Goal: Task Accomplishment & Management: Contribute content

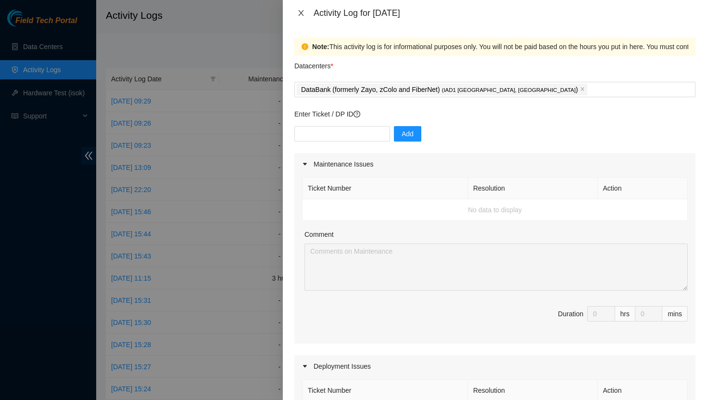
click at [301, 15] on icon "close" at bounding box center [301, 13] width 8 height 8
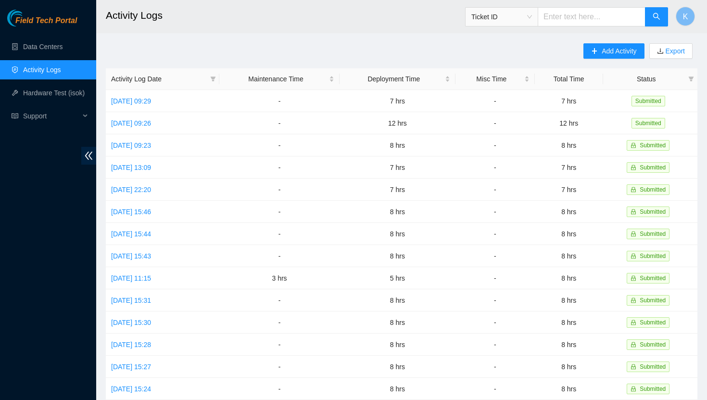
click at [60, 70] on link "Activity Logs" at bounding box center [42, 70] width 38 height 8
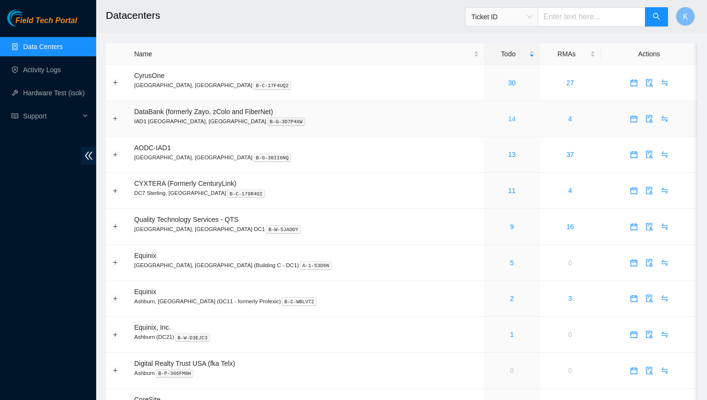
click at [509, 118] on link "14" at bounding box center [513, 119] width 8 height 8
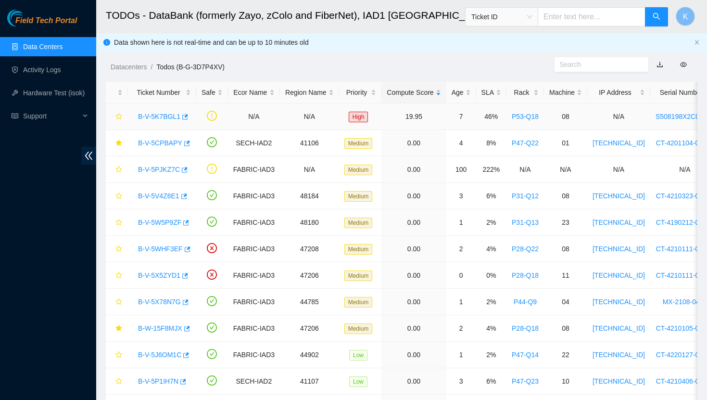
click at [170, 118] on link "B-V-5K7BGL1" at bounding box center [159, 117] width 42 height 8
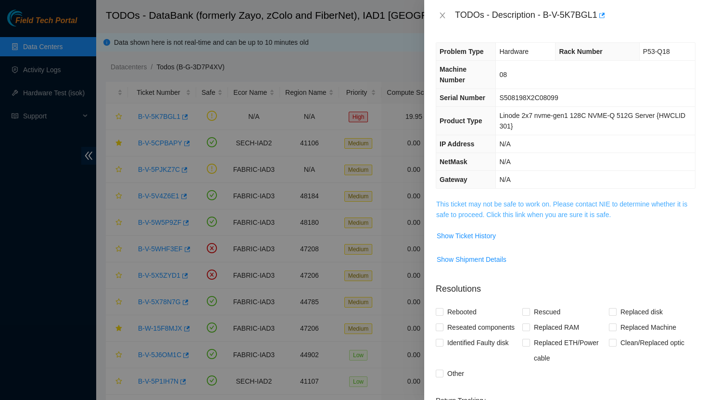
click at [475, 206] on link "This ticket may not be safe to work on. Please contact NIE to determine whether…" at bounding box center [561, 209] width 251 height 18
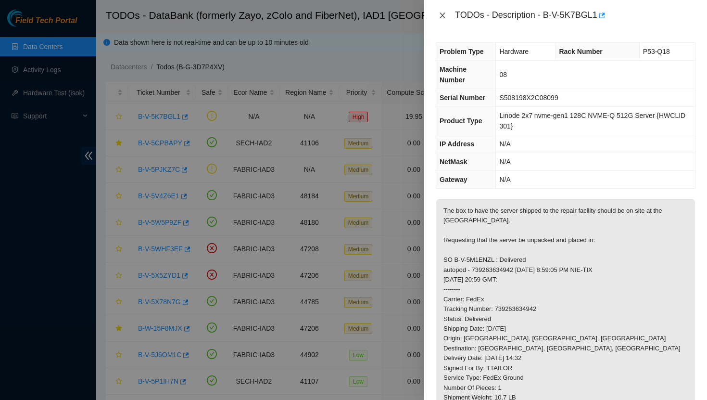
click at [443, 16] on icon "close" at bounding box center [443, 16] width 8 height 8
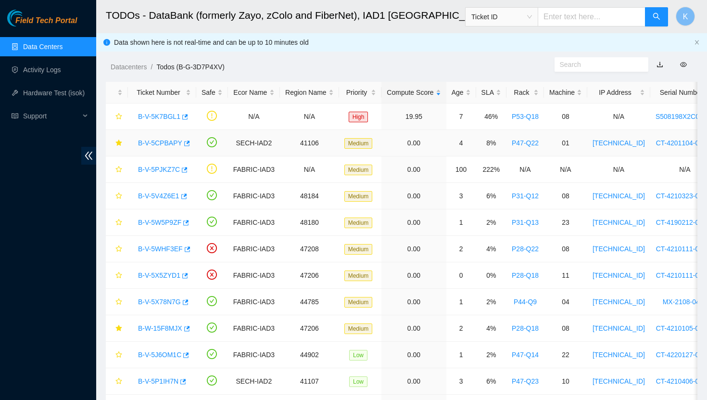
click at [169, 143] on link "B-V-5CPBAPY" at bounding box center [160, 143] width 44 height 8
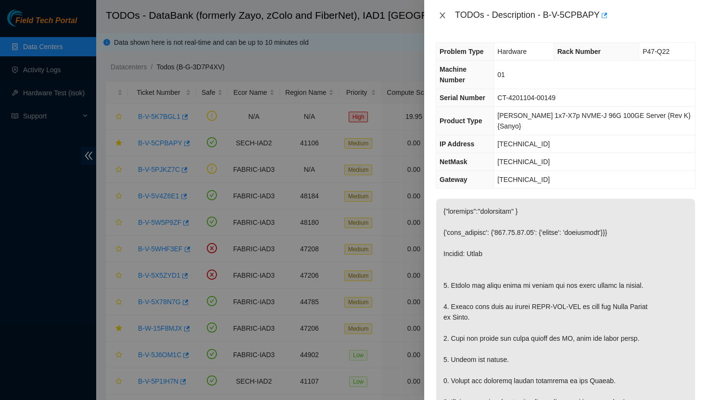
click at [444, 15] on icon "close" at bounding box center [443, 16] width 8 height 8
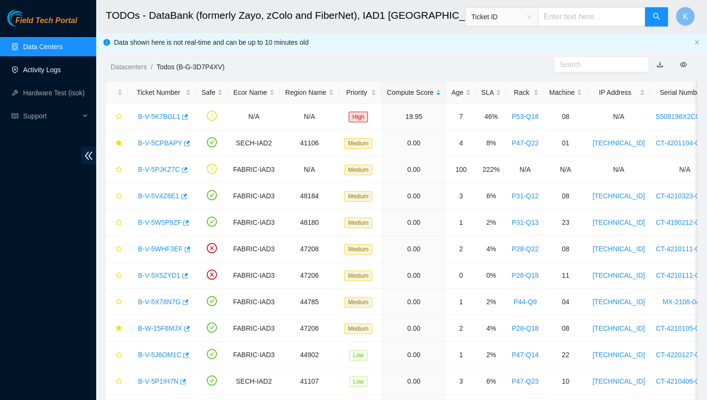
click at [53, 69] on link "Activity Logs" at bounding box center [42, 70] width 38 height 8
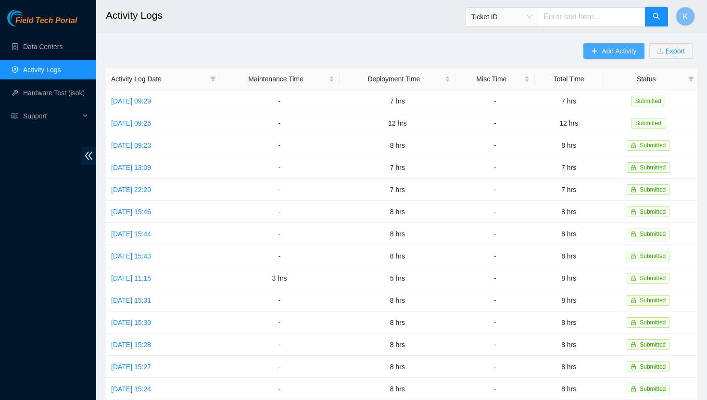
click at [587, 55] on button "Add Activity" at bounding box center [614, 50] width 61 height 15
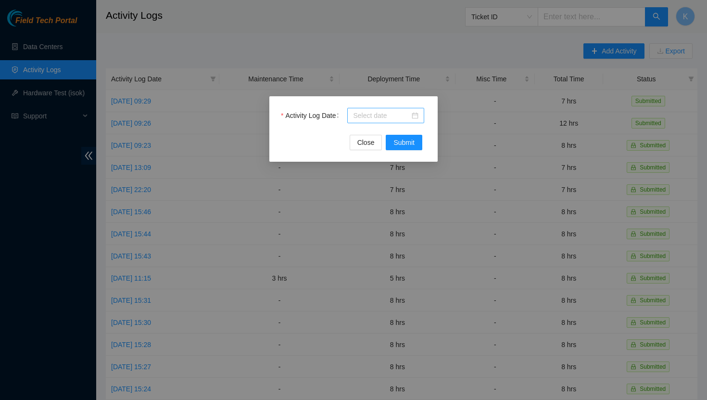
click at [414, 116] on div at bounding box center [385, 115] width 65 height 11
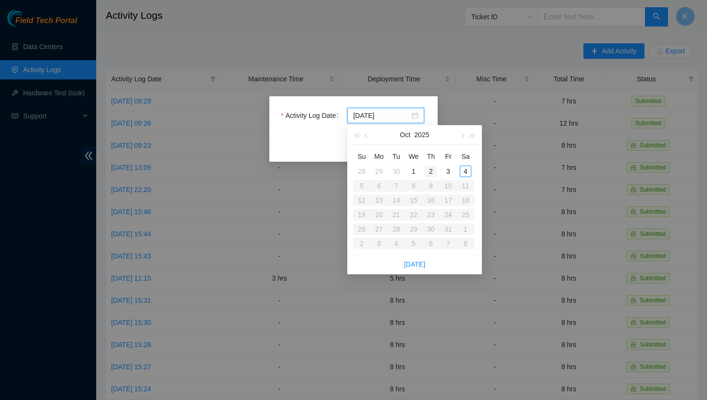
type input "2025-10-02"
click at [433, 172] on div "2" at bounding box center [431, 172] width 12 height 12
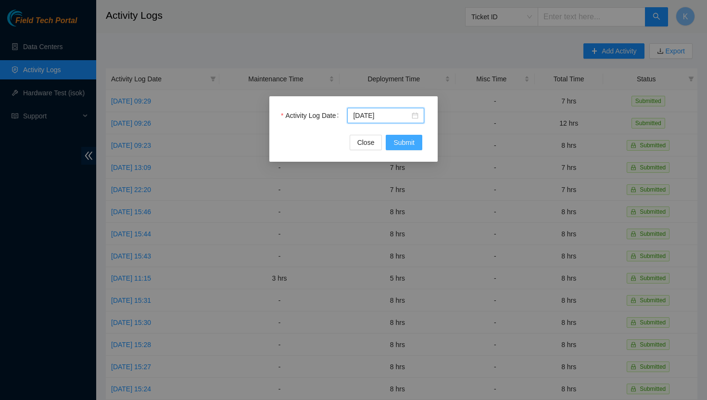
click at [412, 143] on span "Submit" at bounding box center [404, 142] width 21 height 11
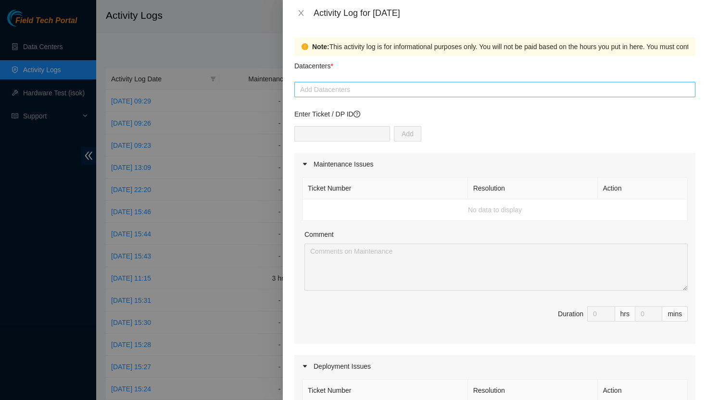
click at [377, 94] on div at bounding box center [495, 90] width 396 height 12
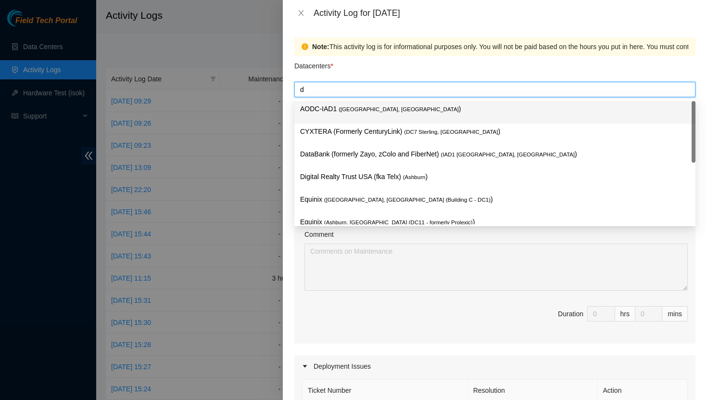
type input "da"
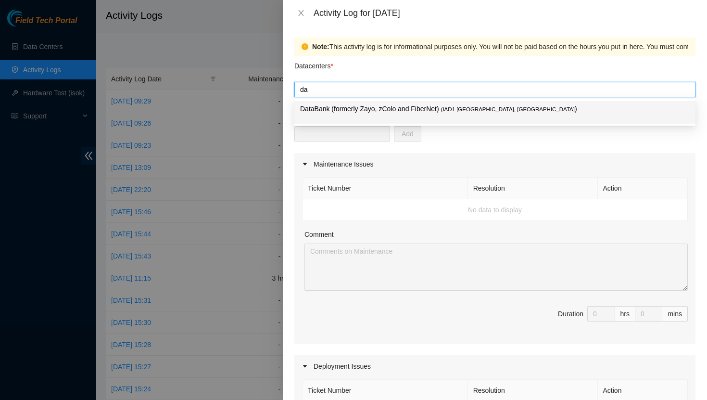
click at [365, 109] on p "DataBank (formerly Zayo, zColo and FiberNet) ( IAD1 Ashburn, VA )" at bounding box center [495, 108] width 390 height 11
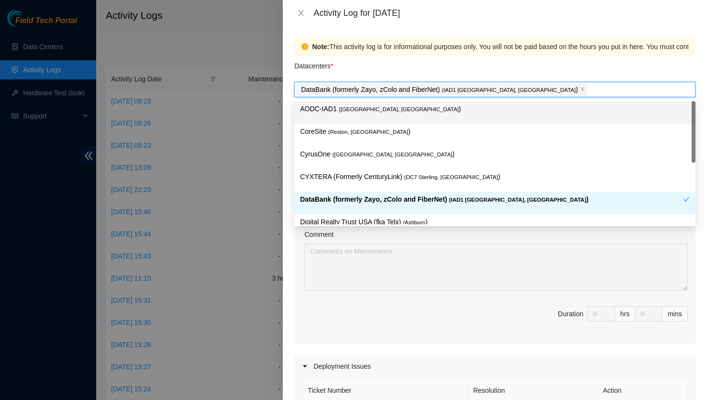
click at [358, 74] on div "Datacenters *" at bounding box center [494, 69] width 401 height 26
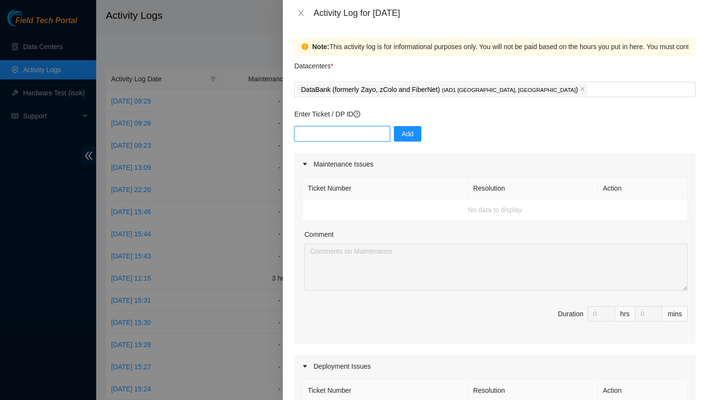
click at [337, 129] on input "text" at bounding box center [342, 133] width 96 height 15
type input "DP83347"
click at [402, 132] on span "Add" at bounding box center [408, 133] width 12 height 11
click at [308, 135] on input "text" at bounding box center [342, 133] width 96 height 15
type input "83347"
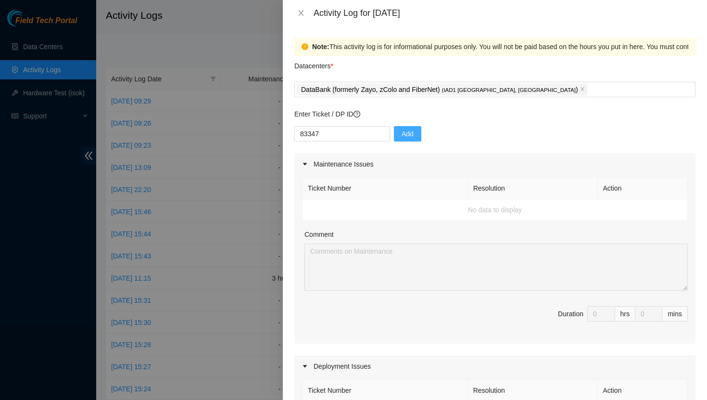
click at [402, 136] on span "Add" at bounding box center [408, 133] width 12 height 11
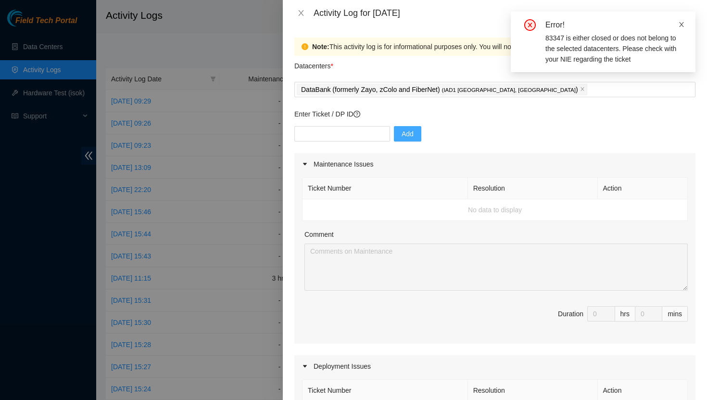
click at [684, 25] on icon "close" at bounding box center [681, 24] width 7 height 7
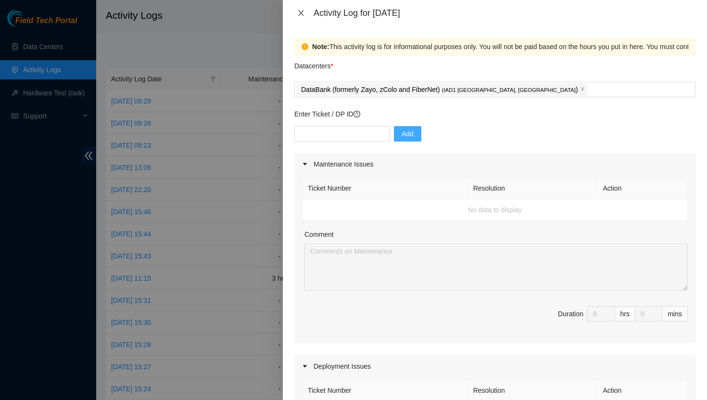
click at [302, 13] on icon "close" at bounding box center [300, 13] width 5 height 6
